Goal: Task Accomplishment & Management: Use online tool/utility

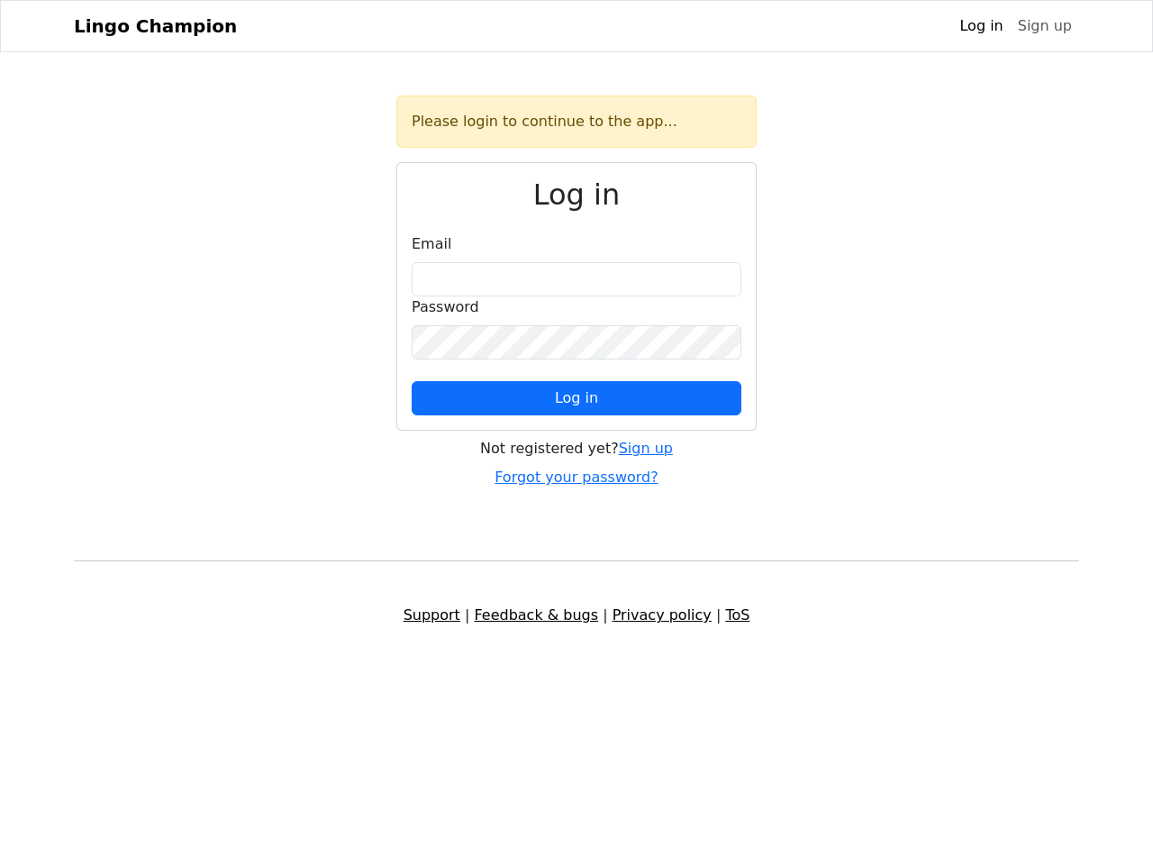
click at [577, 398] on span "Log in" at bounding box center [576, 397] width 43 height 17
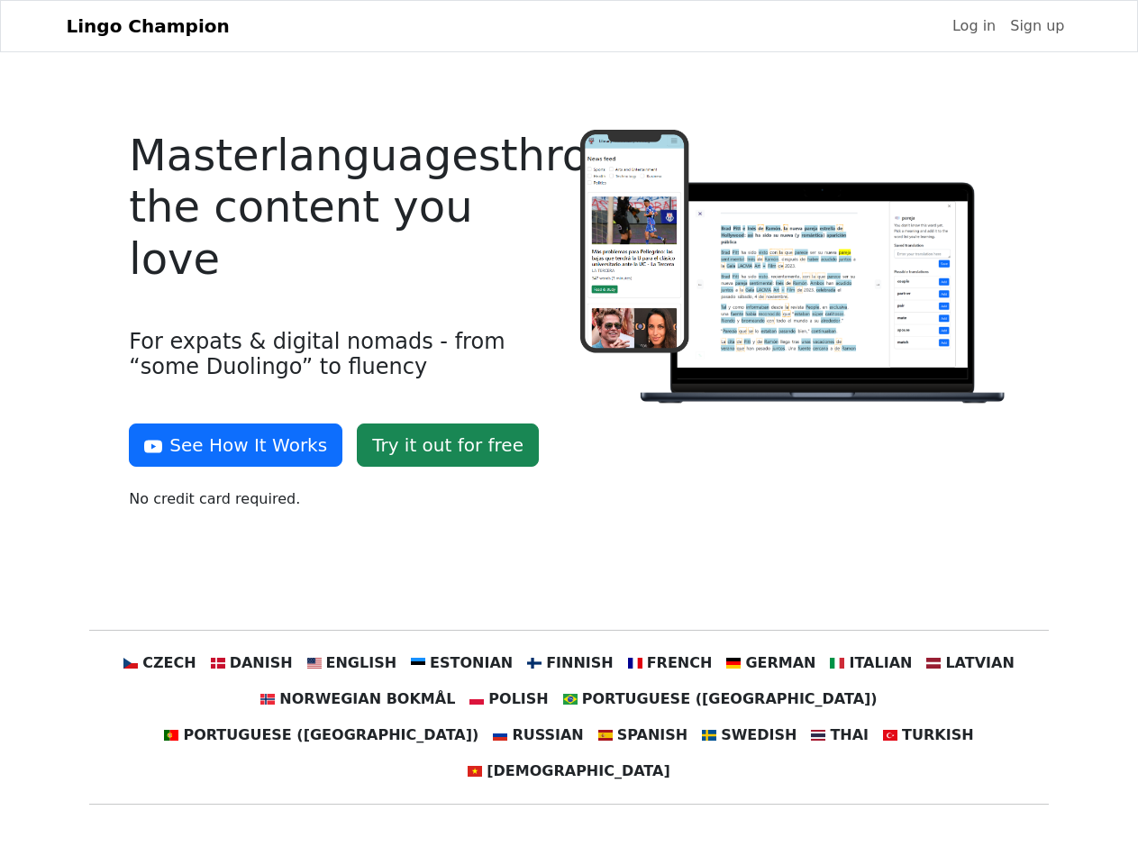
click at [569, 432] on div at bounding box center [794, 327] width 450 height 395
click at [229, 445] on button "See How It Works" at bounding box center [235, 444] width 213 height 43
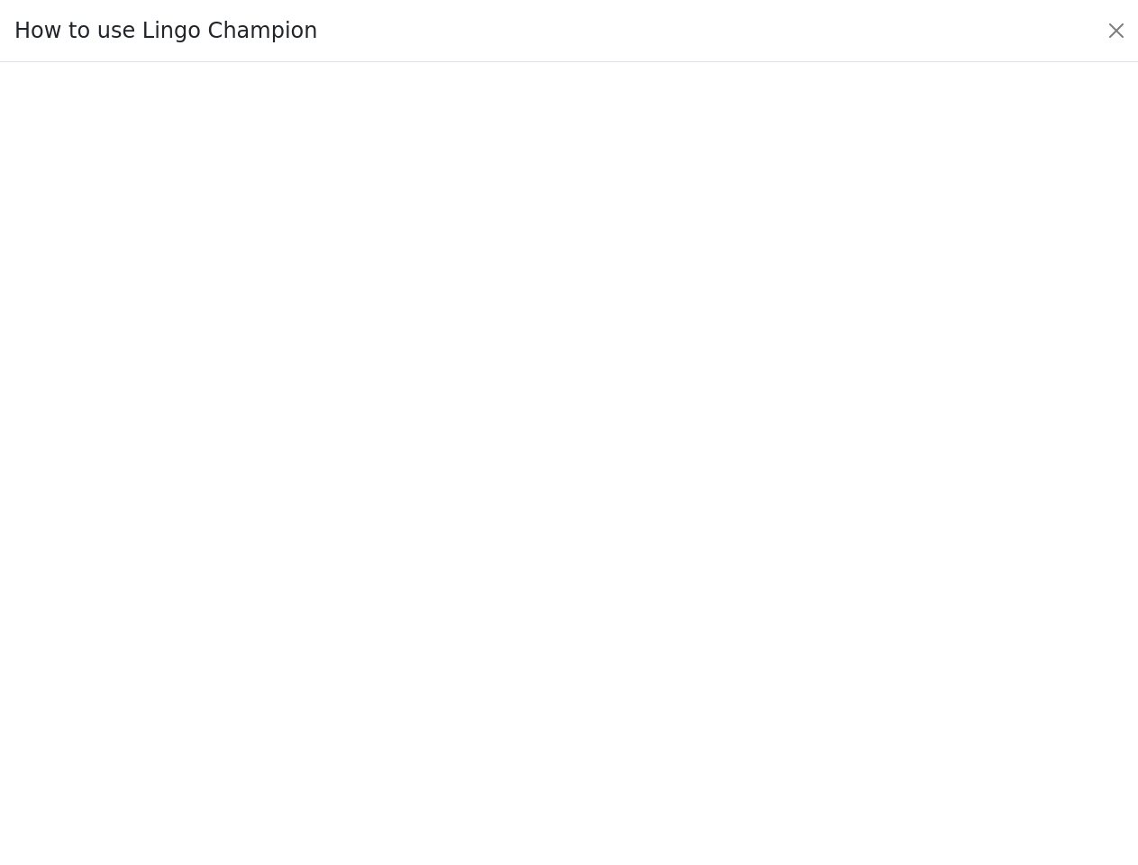
click at [194, 663] on div at bounding box center [568, 462] width 1053 height 623
click at [278, 663] on div at bounding box center [568, 462] width 1053 height 623
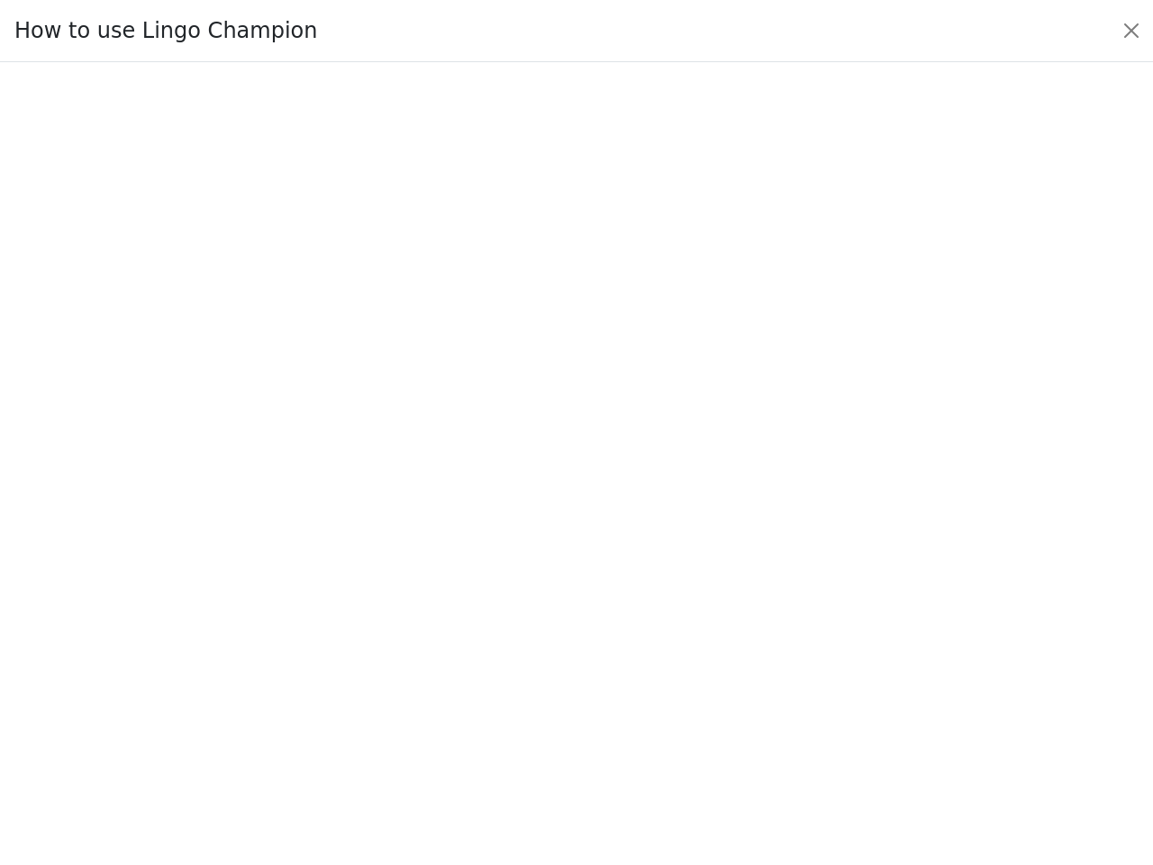
click at [369, 663] on div at bounding box center [576, 464] width 1068 height 632
click at [468, 663] on div at bounding box center [576, 464] width 1068 height 632
click at [568, 663] on div at bounding box center [576, 464] width 1068 height 632
click at [658, 663] on div at bounding box center [576, 464] width 1068 height 632
click at [750, 663] on div at bounding box center [576, 464] width 1068 height 632
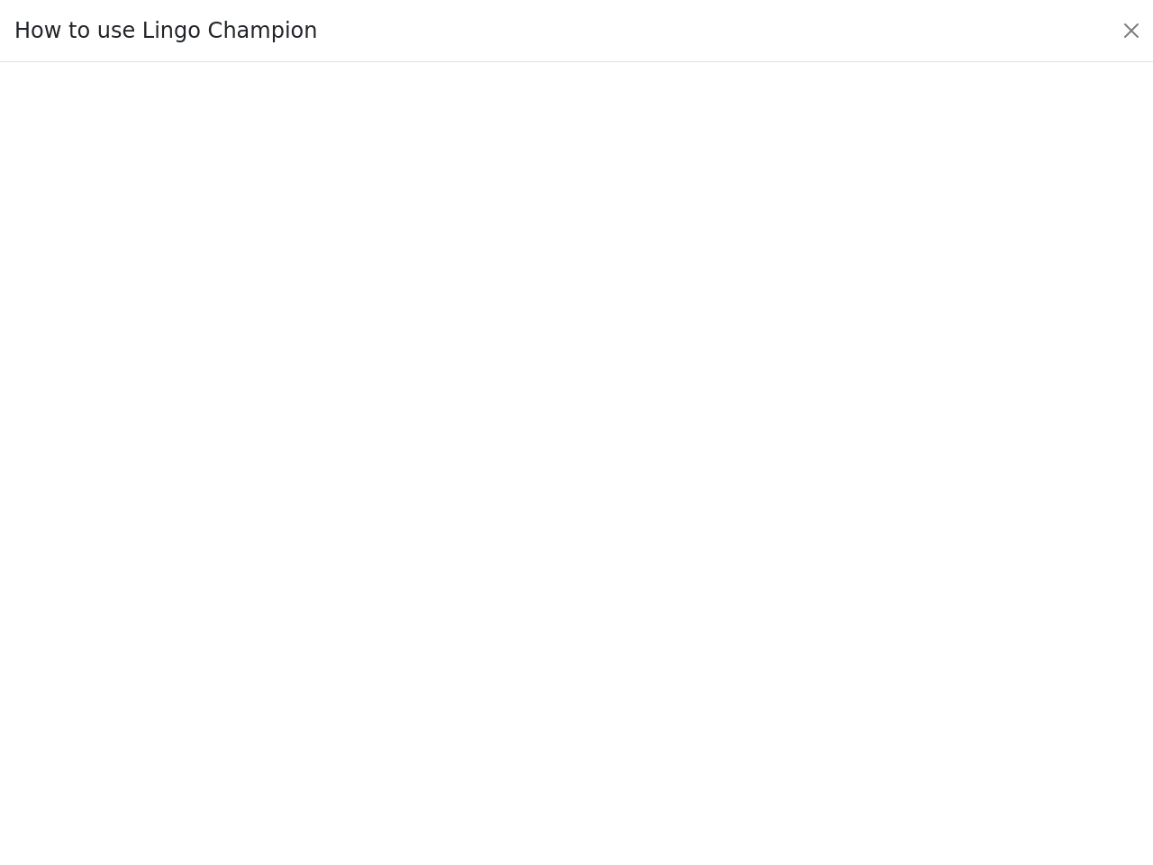
click at [843, 663] on div at bounding box center [576, 464] width 1068 height 632
